Goal: Obtain resource: Obtain resource

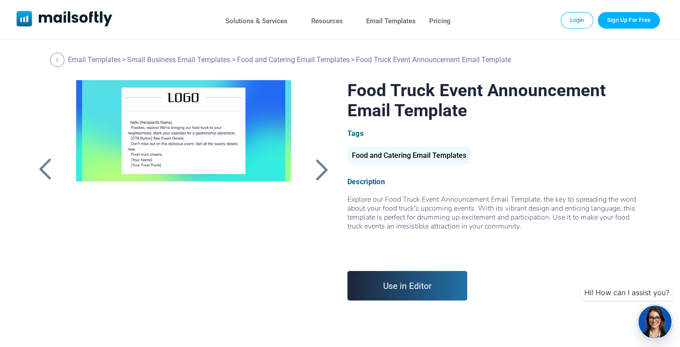
click at [320, 170] on div at bounding box center [321, 169] width 22 height 23
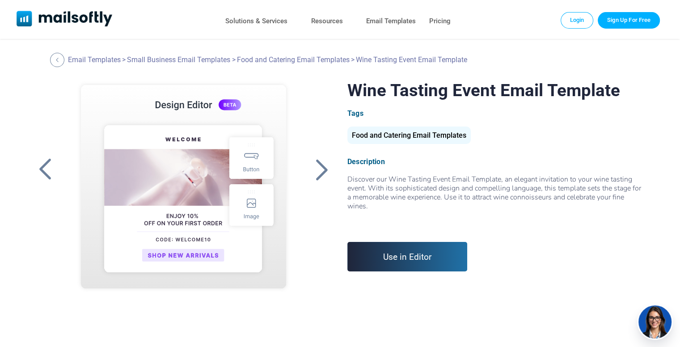
click at [42, 165] on div at bounding box center [45, 169] width 22 height 23
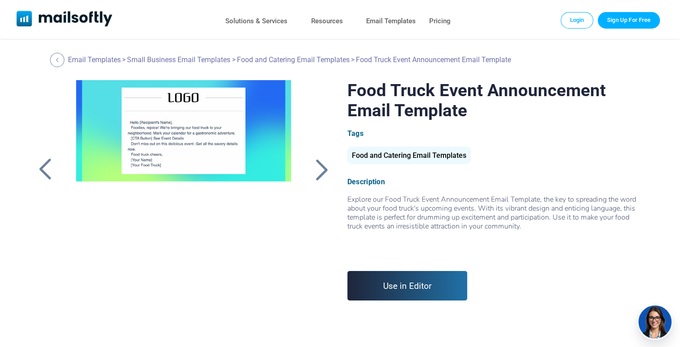
click at [413, 283] on link "Use in Editor" at bounding box center [407, 285] width 120 height 29
